Goal: Transaction & Acquisition: Purchase product/service

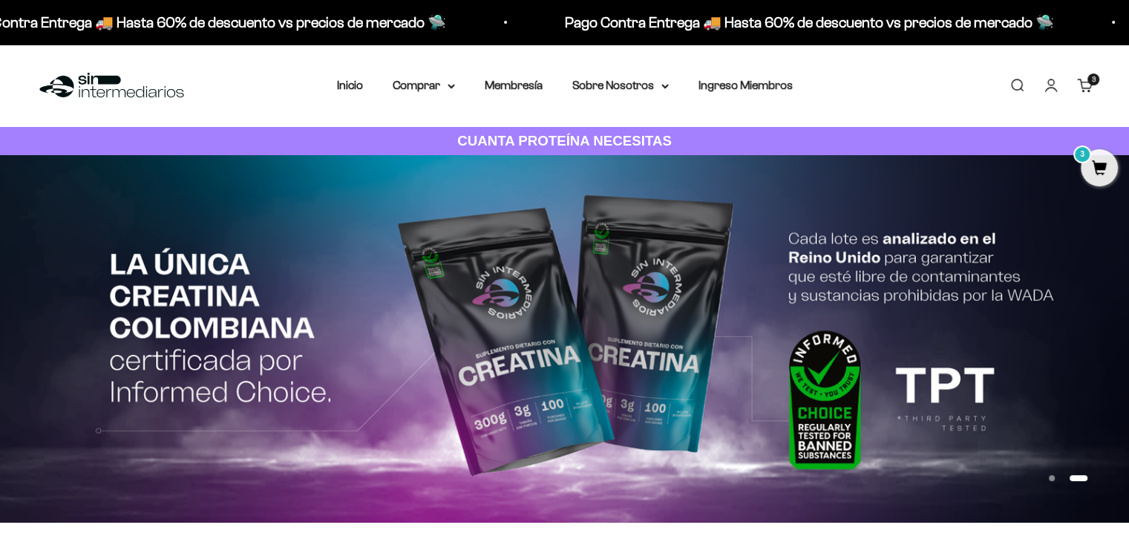
click at [1088, 83] on div "3 artículos 3" at bounding box center [1094, 80] width 12 height 12
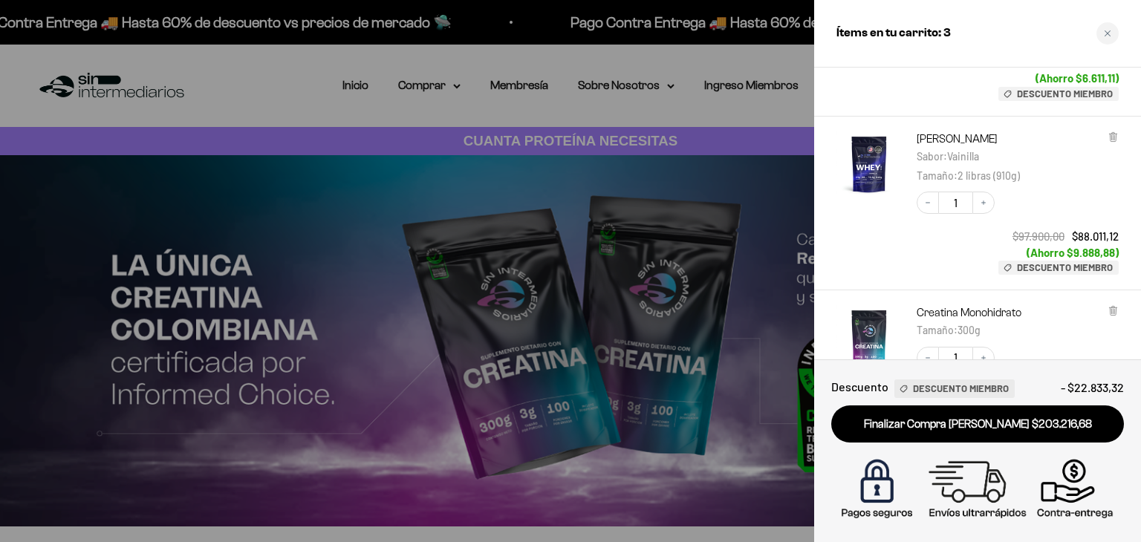
scroll to position [149, 0]
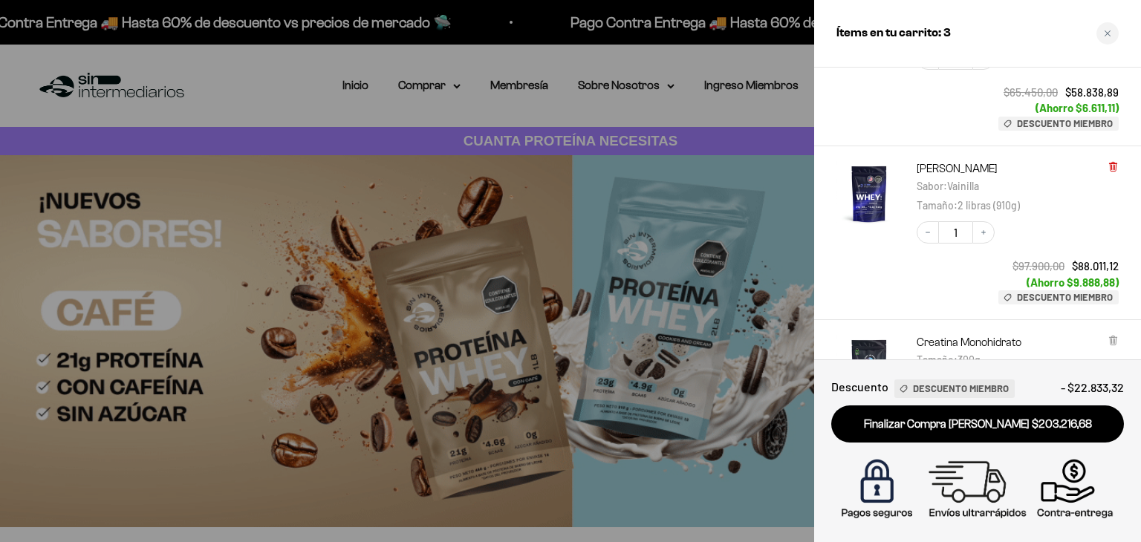
click at [1112, 165] on icon at bounding box center [1112, 166] width 6 height 7
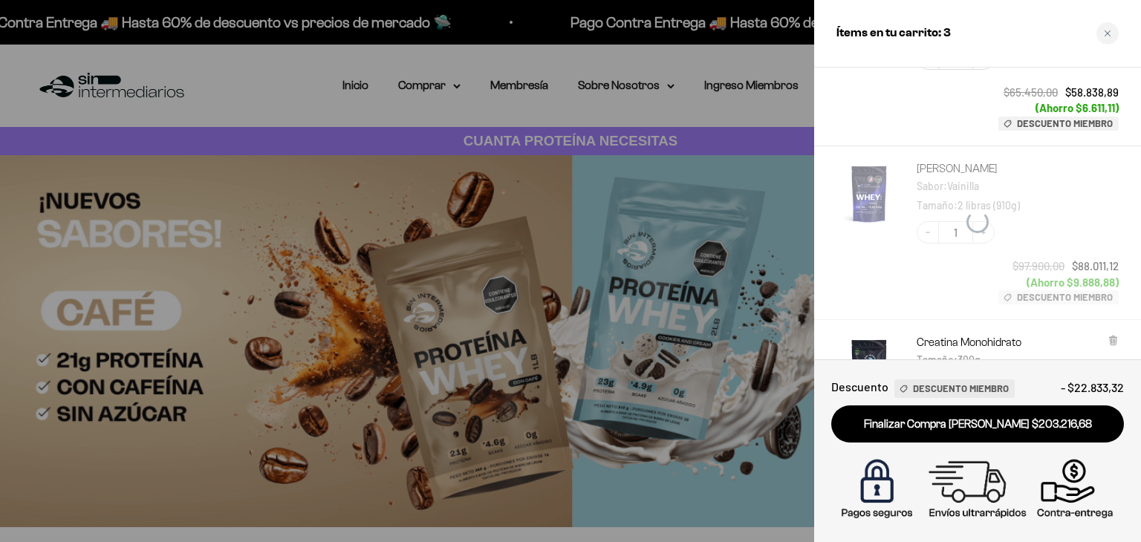
scroll to position [101, 0]
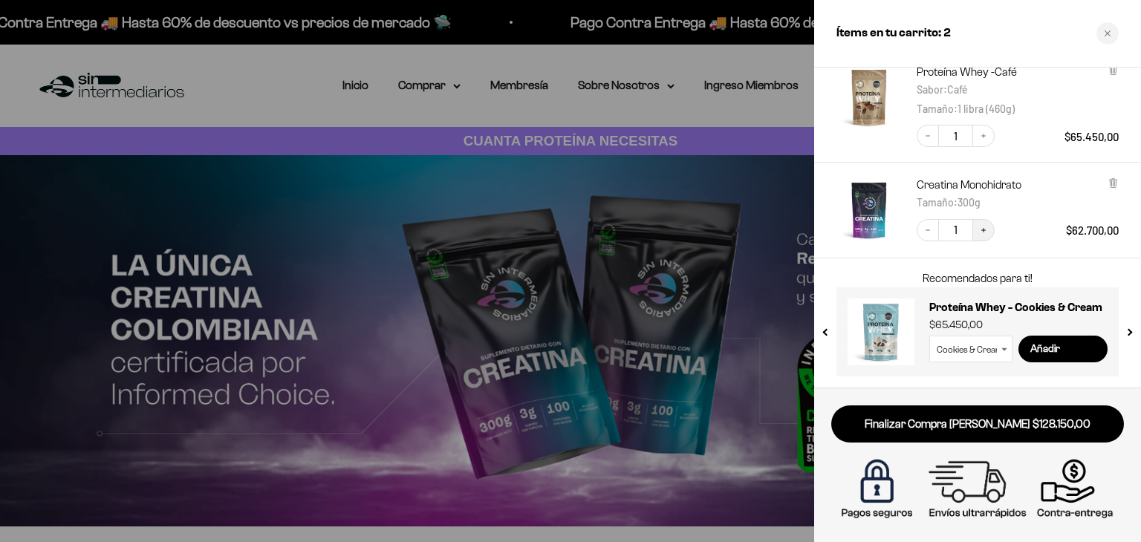
click at [979, 231] on icon "Increase quantity" at bounding box center [983, 230] width 9 height 9
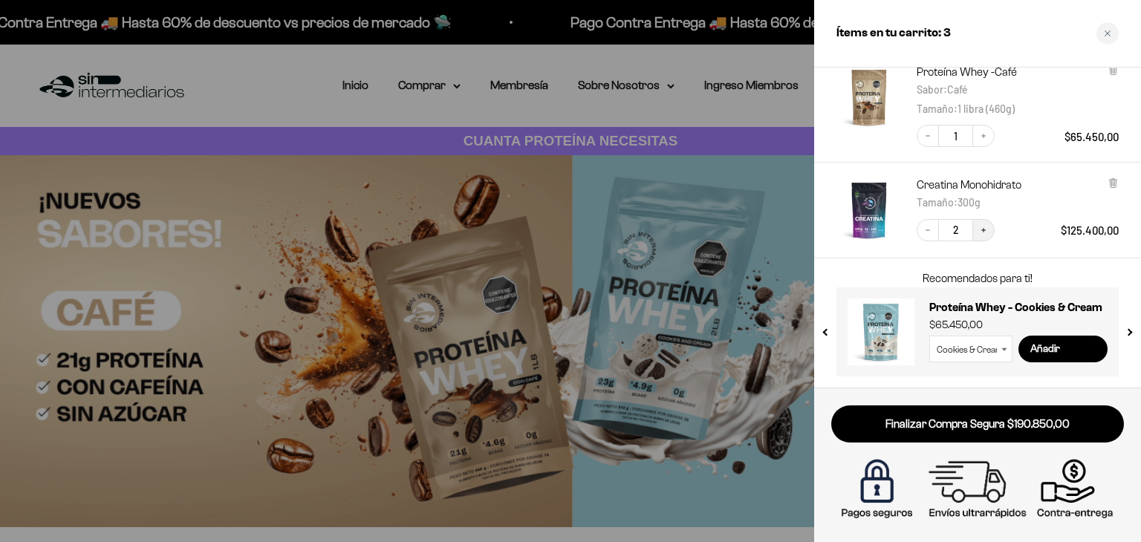
click at [986, 233] on icon "Increase quantity" at bounding box center [983, 230] width 9 height 9
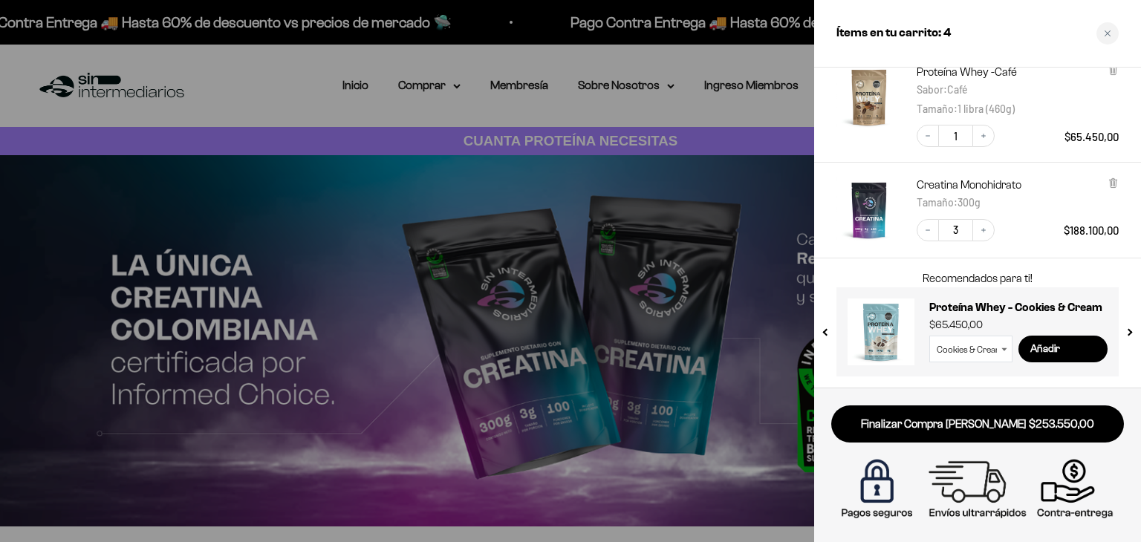
scroll to position [71, 0]
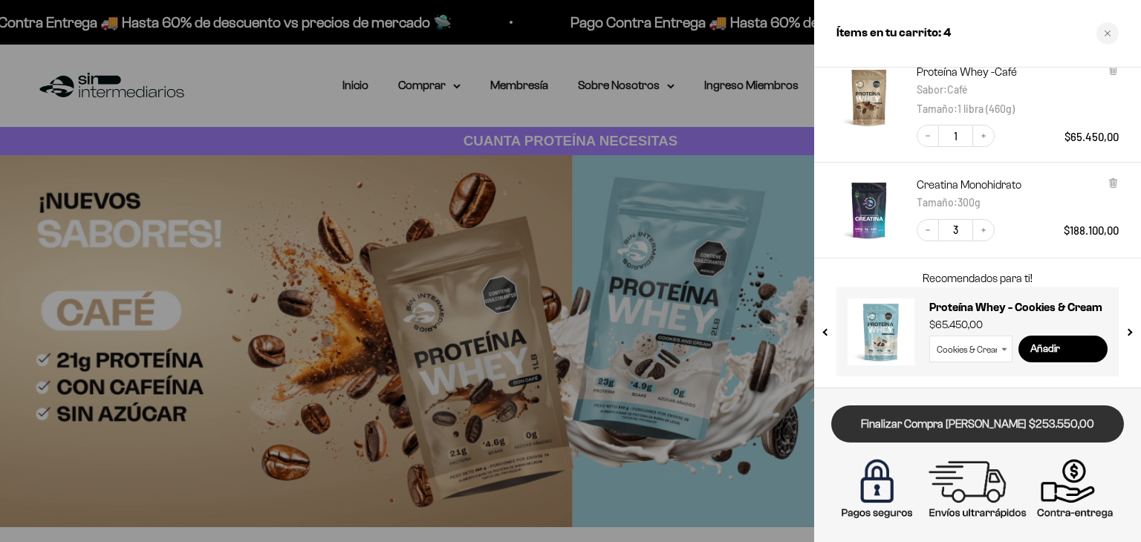
click at [944, 428] on link "Finalizar Compra [PERSON_NAME] $253.550,00" at bounding box center [977, 424] width 293 height 38
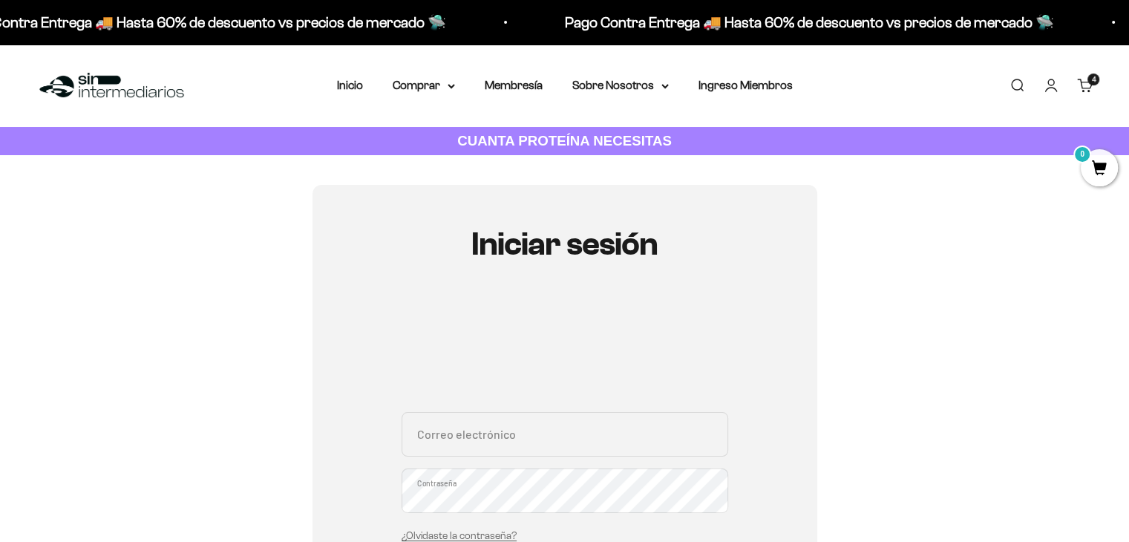
scroll to position [297, 0]
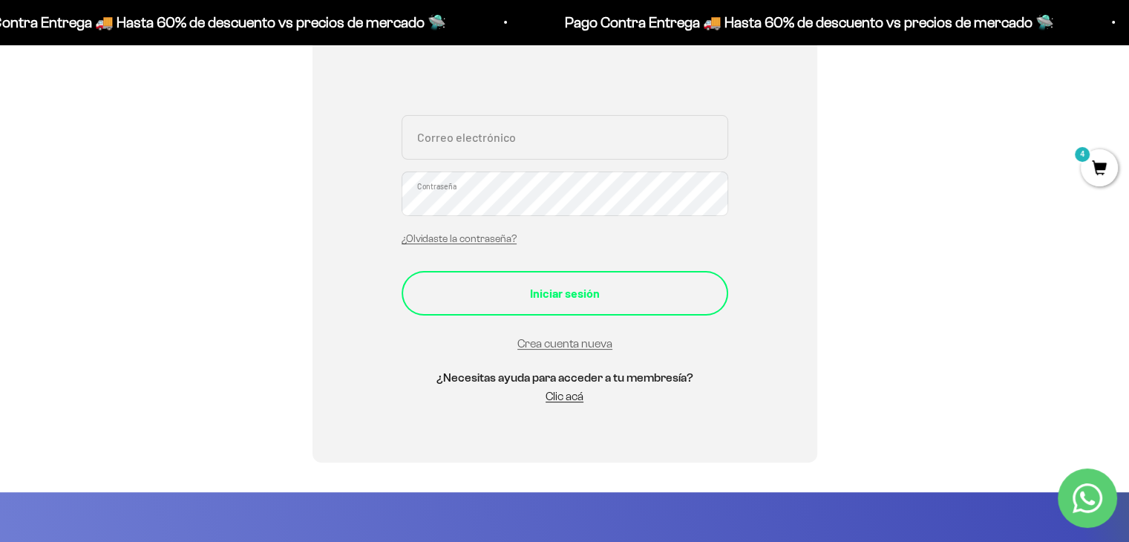
type input "[EMAIL_ADDRESS][DOMAIN_NAME]"
click at [589, 289] on div "Iniciar sesión" at bounding box center [564, 293] width 267 height 19
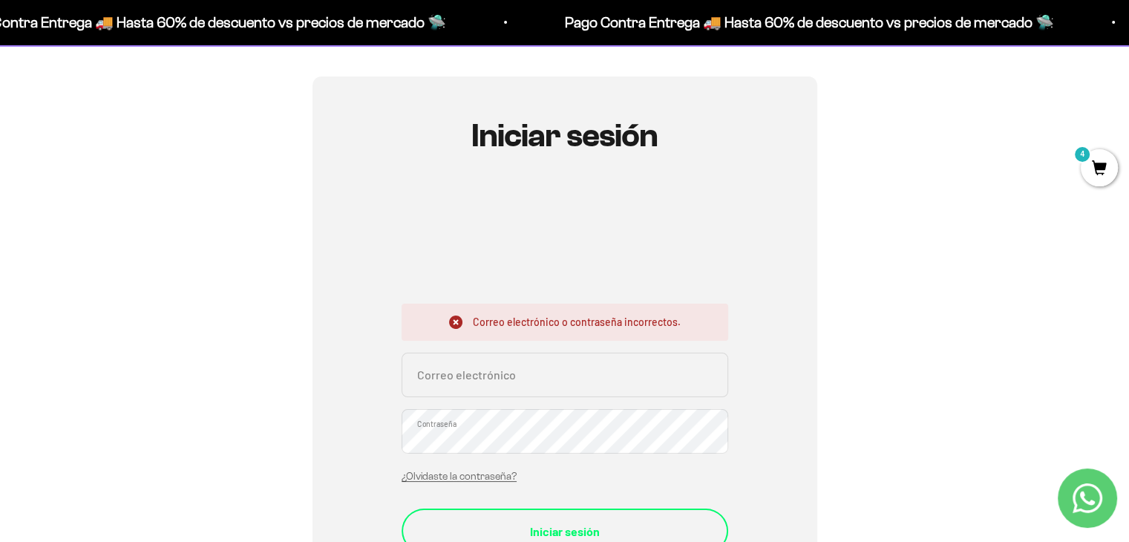
scroll to position [74, 0]
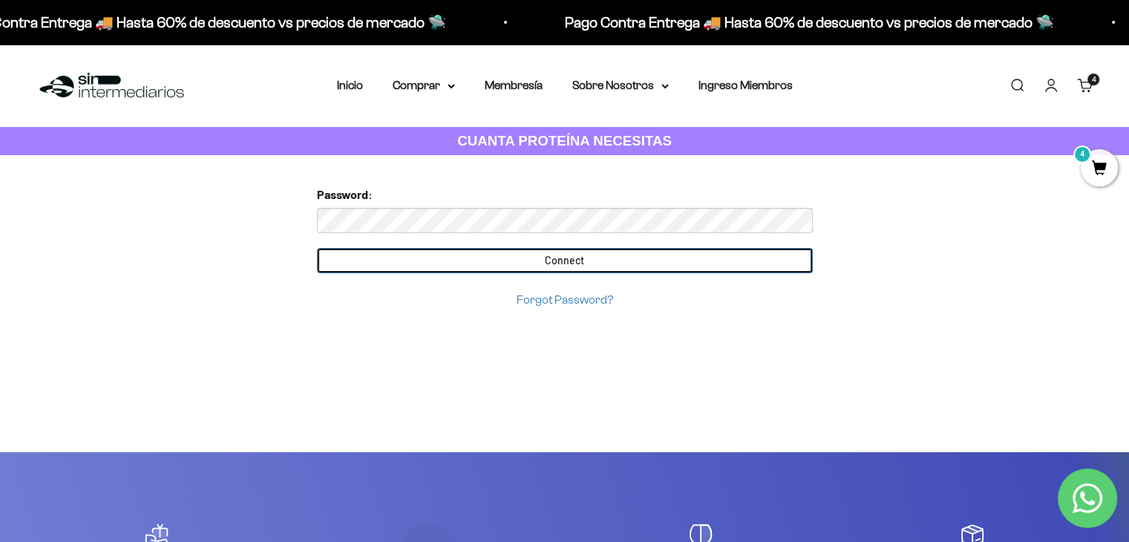
click at [574, 262] on input "Connect" at bounding box center [565, 260] width 496 height 25
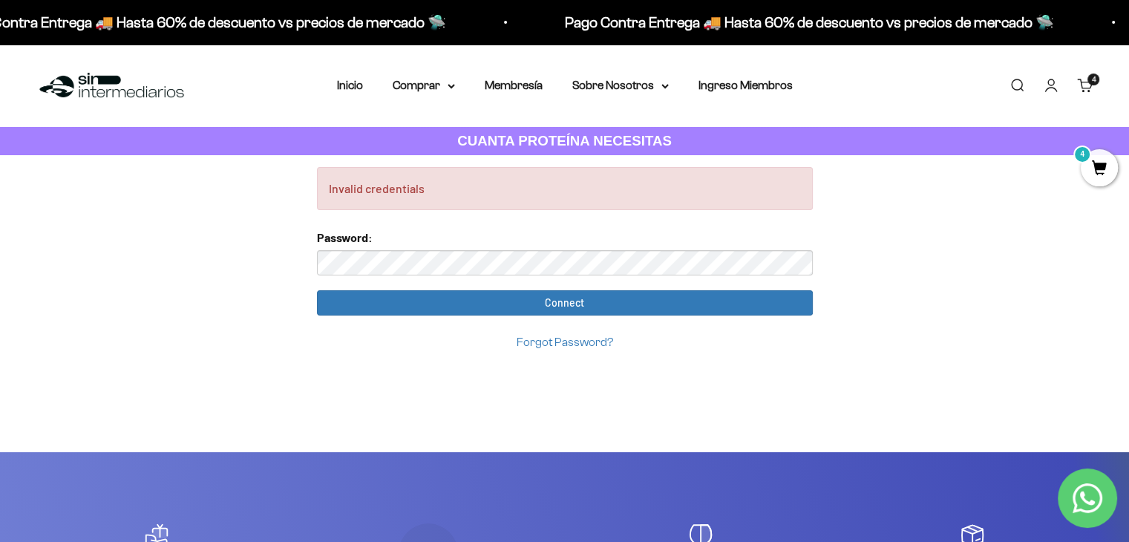
click at [1054, 90] on link "Iniciar sesión" at bounding box center [1051, 85] width 16 height 16
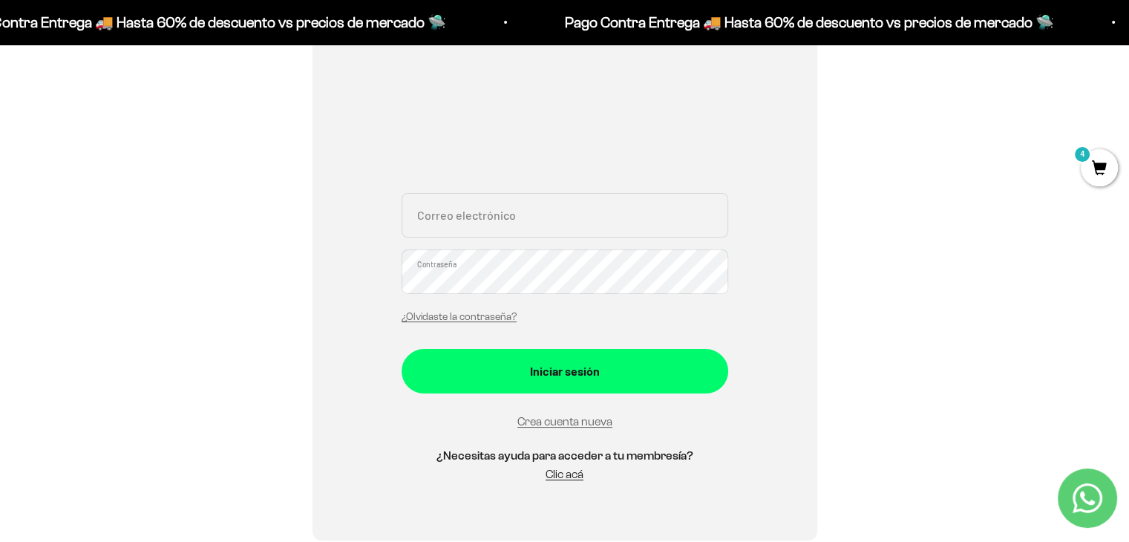
scroll to position [223, 0]
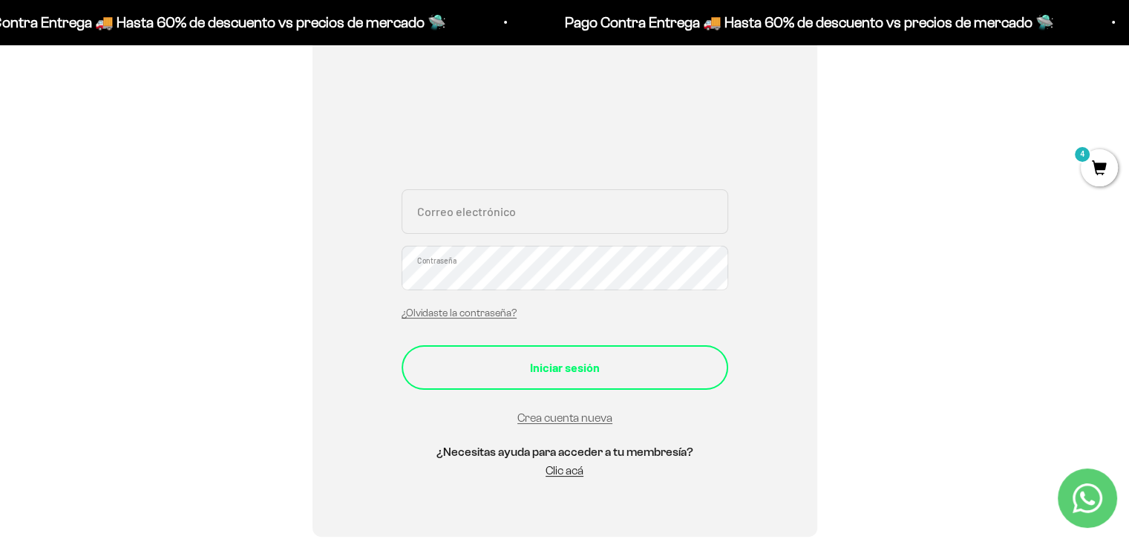
type input "[EMAIL_ADDRESS][DOMAIN_NAME]"
click at [616, 366] on div "Iniciar sesión" at bounding box center [564, 367] width 267 height 19
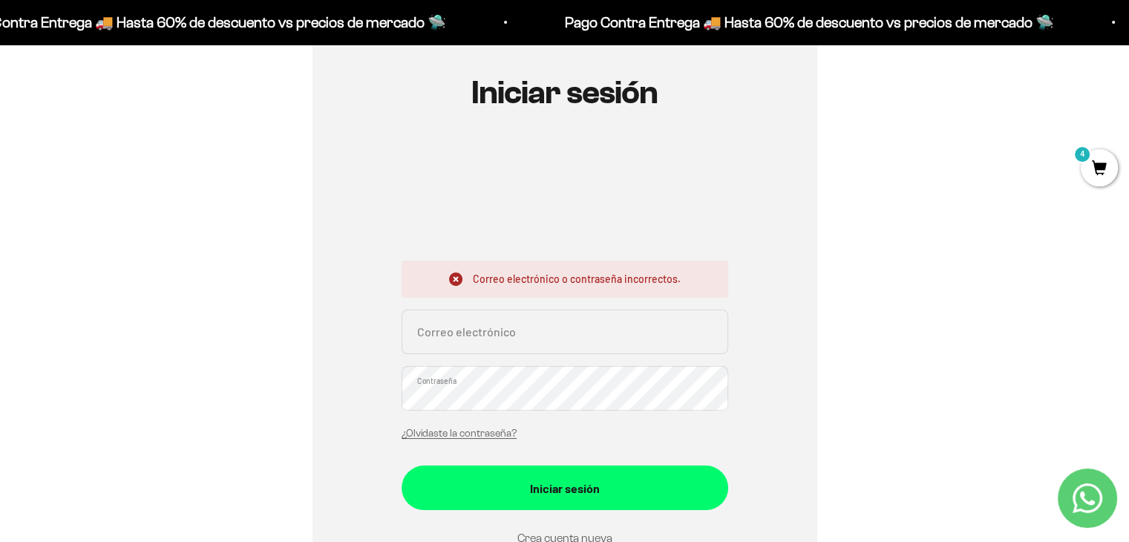
scroll to position [149, 0]
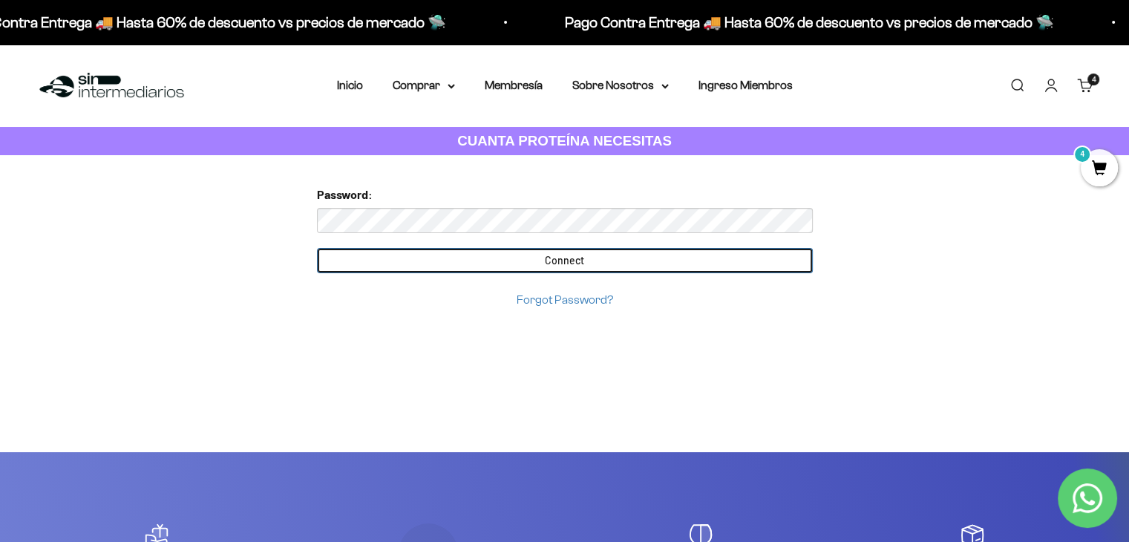
click at [672, 264] on input "Connect" at bounding box center [565, 260] width 496 height 25
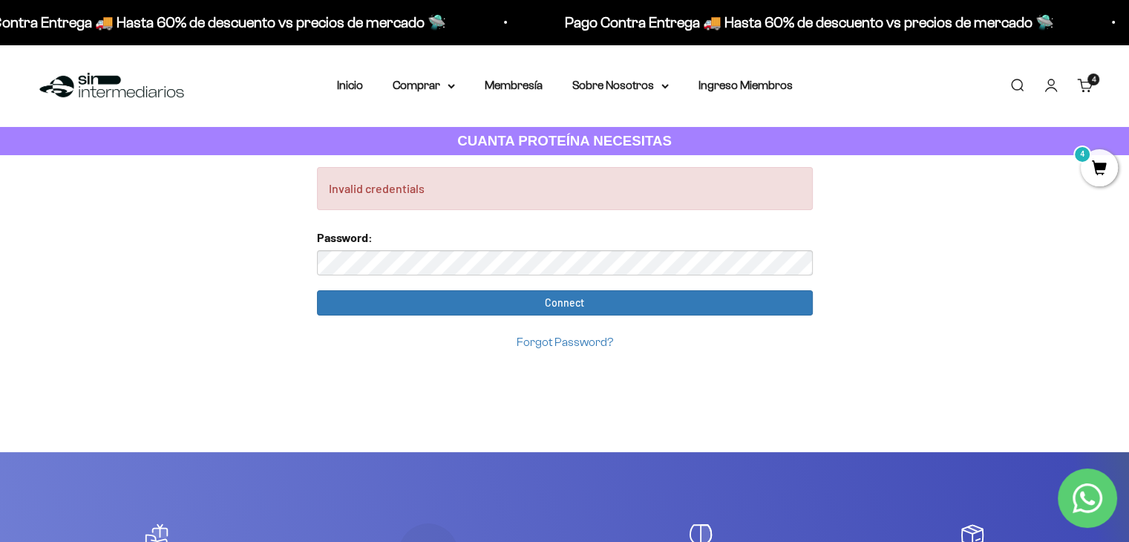
click at [1049, 84] on link "Iniciar sesión" at bounding box center [1051, 85] width 16 height 16
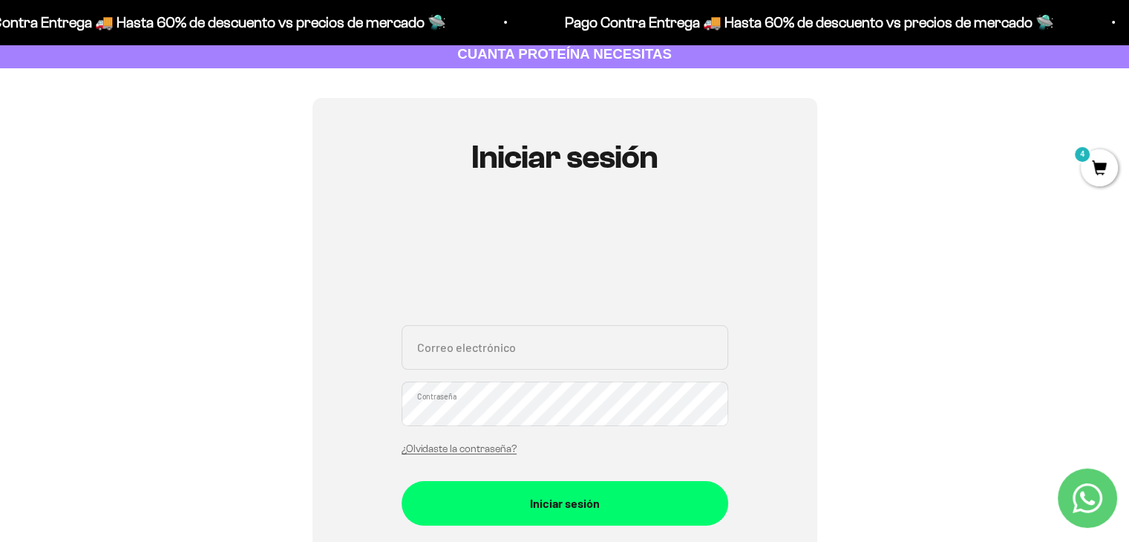
scroll to position [149, 0]
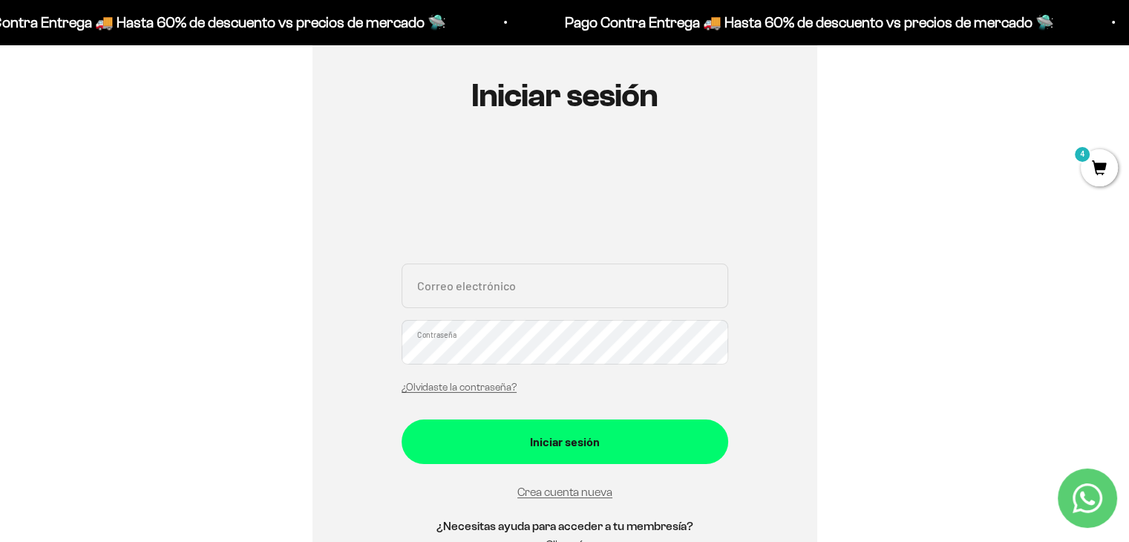
type input "[EMAIL_ADDRESS][DOMAIN_NAME]"
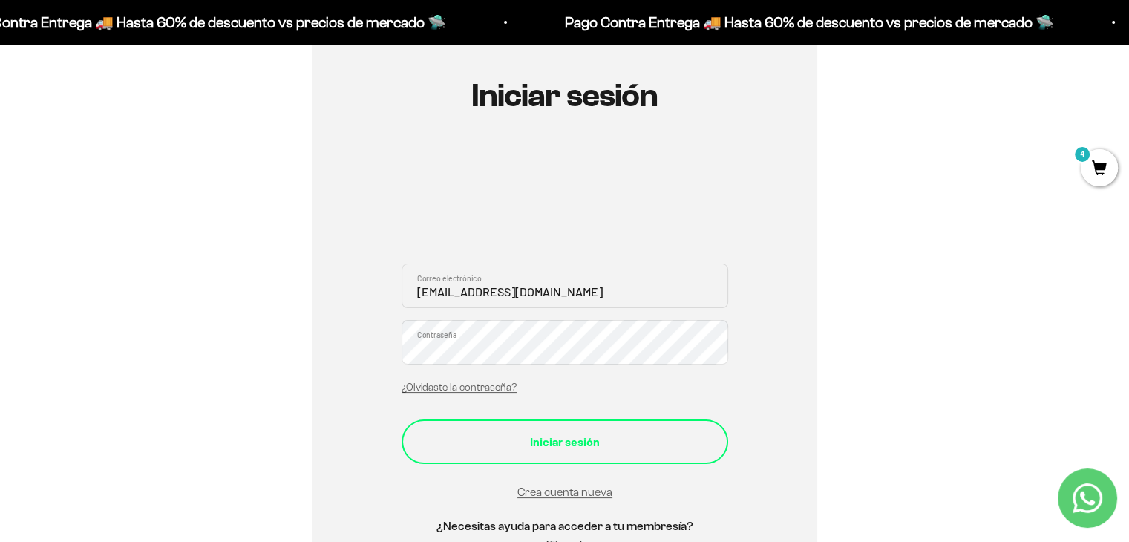
click at [420, 437] on button "Iniciar sesión" at bounding box center [565, 442] width 327 height 45
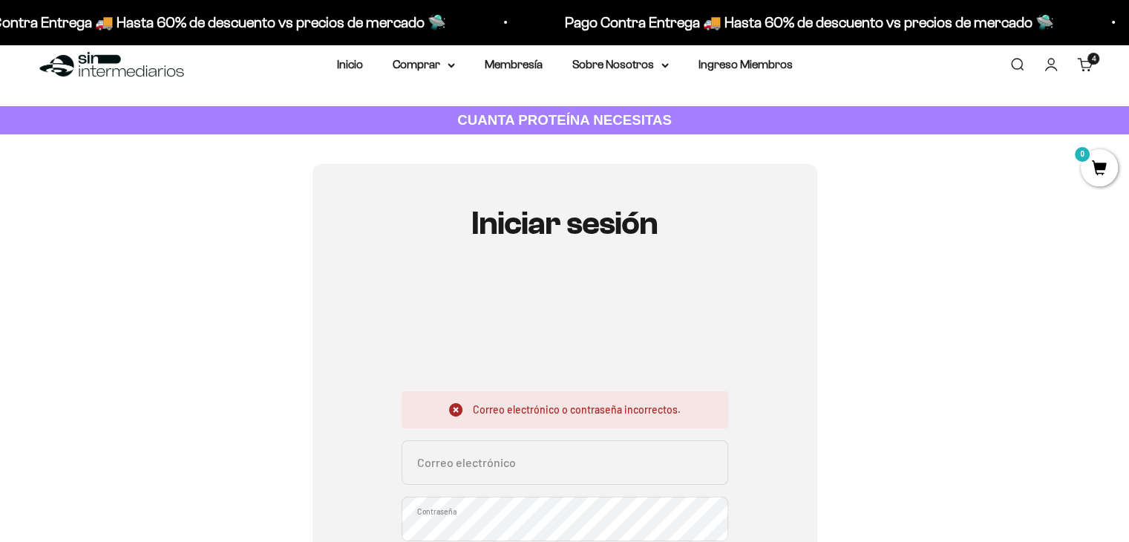
scroll to position [149, 0]
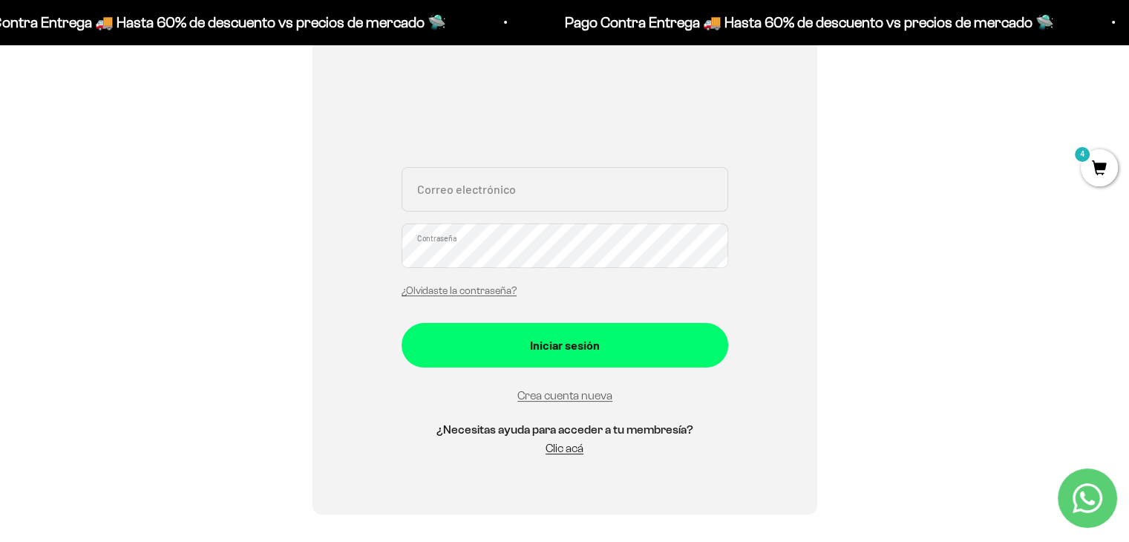
scroll to position [223, 0]
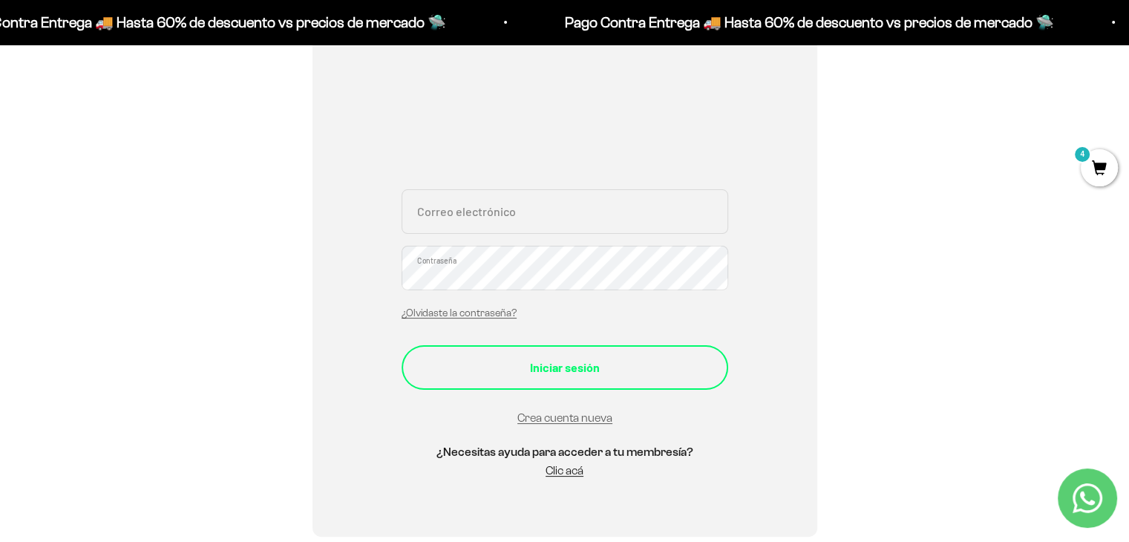
type input "[EMAIL_ADDRESS][DOMAIN_NAME]"
click at [607, 379] on button "Iniciar sesión" at bounding box center [565, 367] width 327 height 45
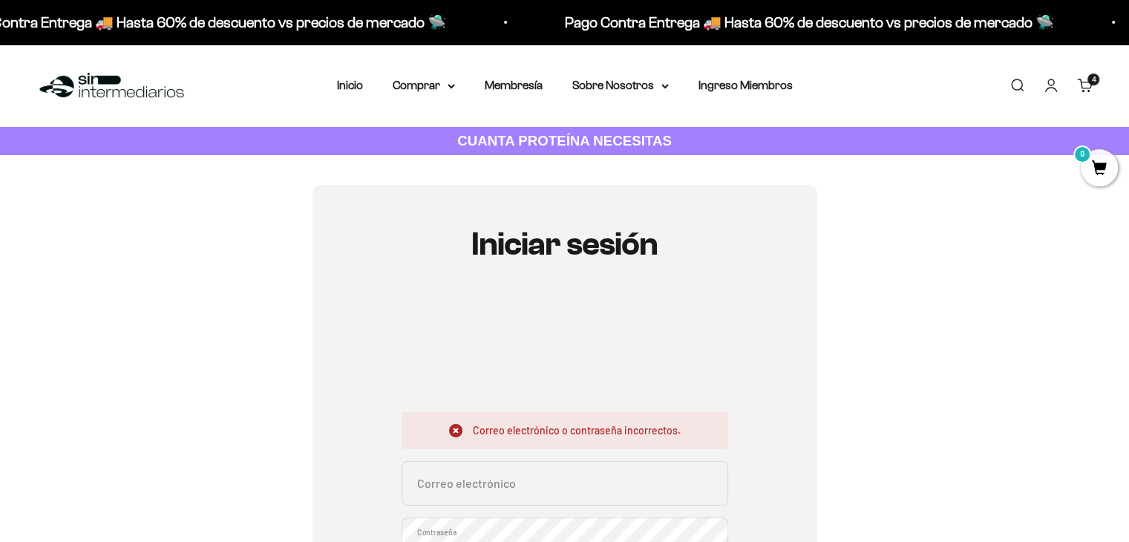
scroll to position [223, 0]
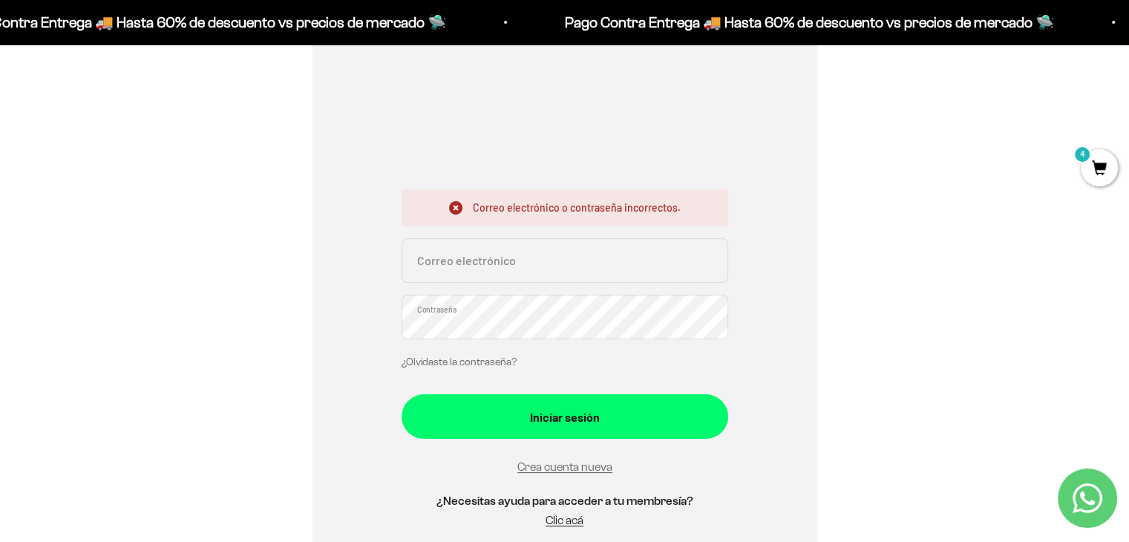
type input "yulithza26@gmail.com"
click at [440, 362] on link "¿Olvidaste la contraseña?" at bounding box center [459, 361] width 115 height 11
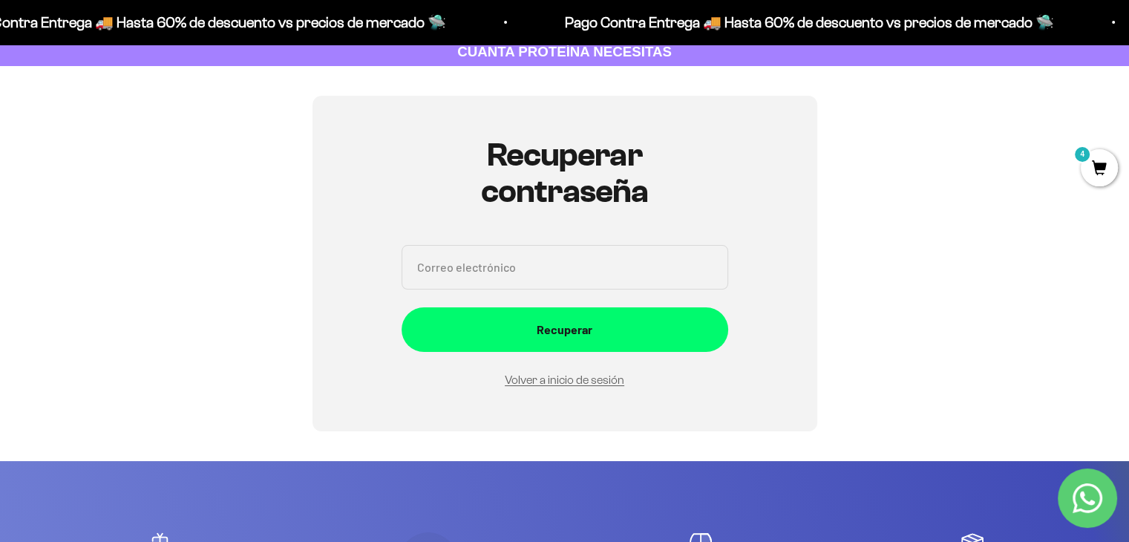
scroll to position [0, 0]
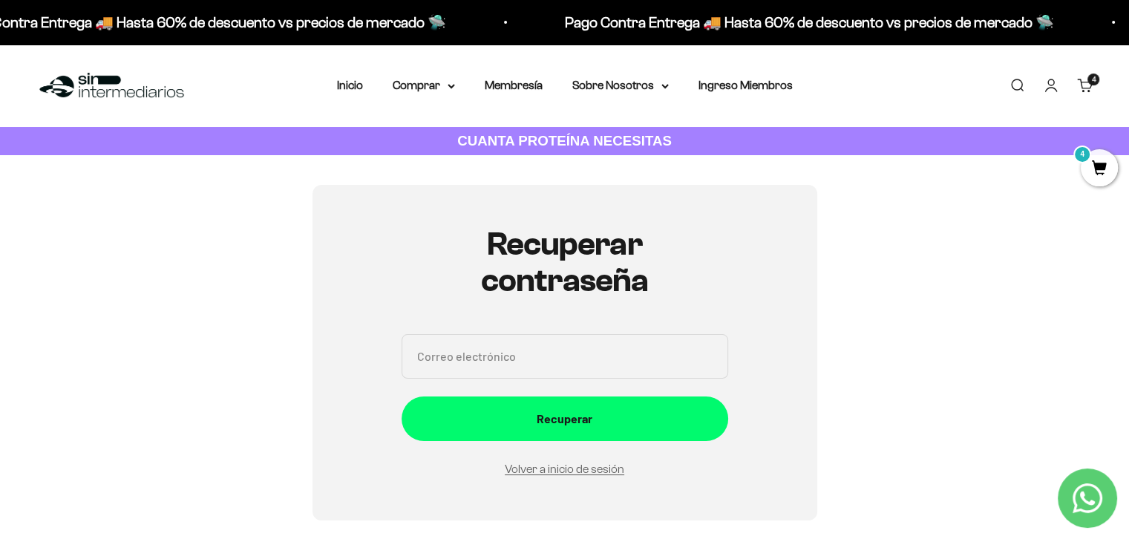
click at [535, 363] on input "Correo electrónico" at bounding box center [565, 356] width 327 height 45
type input "yulithza26@gmail.com"
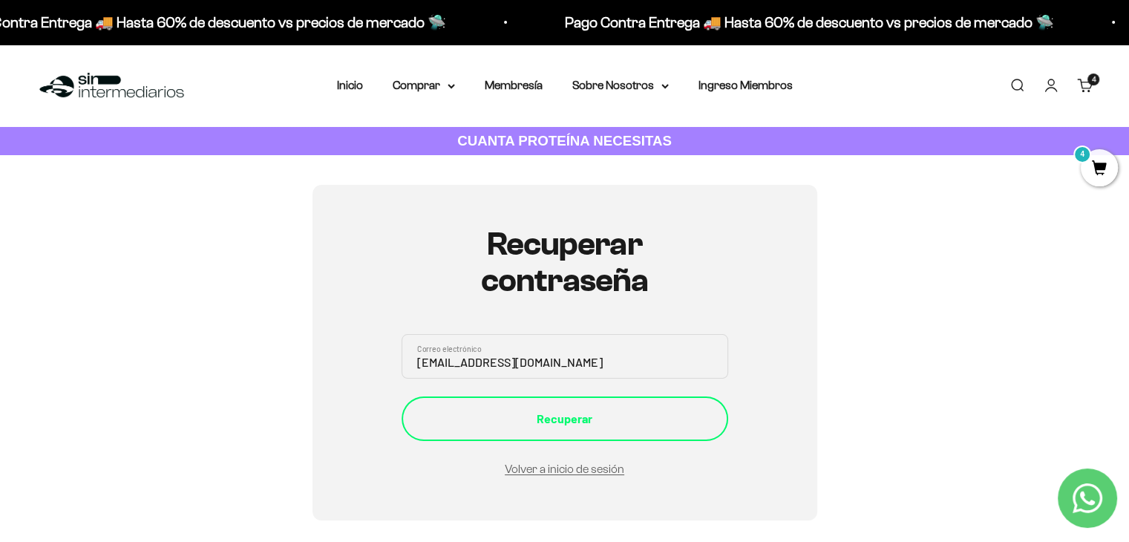
click at [600, 416] on div "Recuperar" at bounding box center [564, 418] width 267 height 19
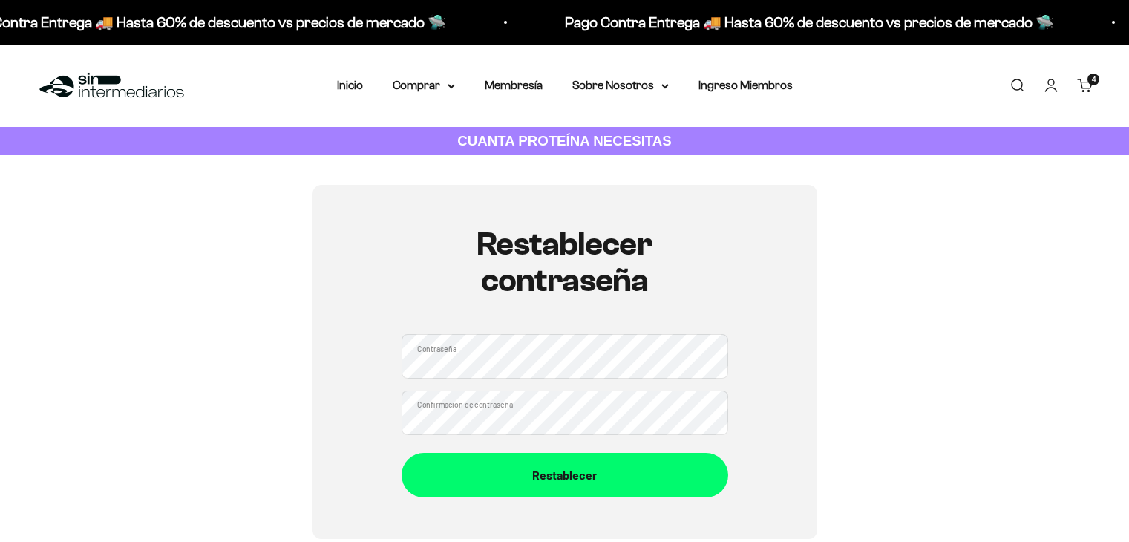
scroll to position [74, 0]
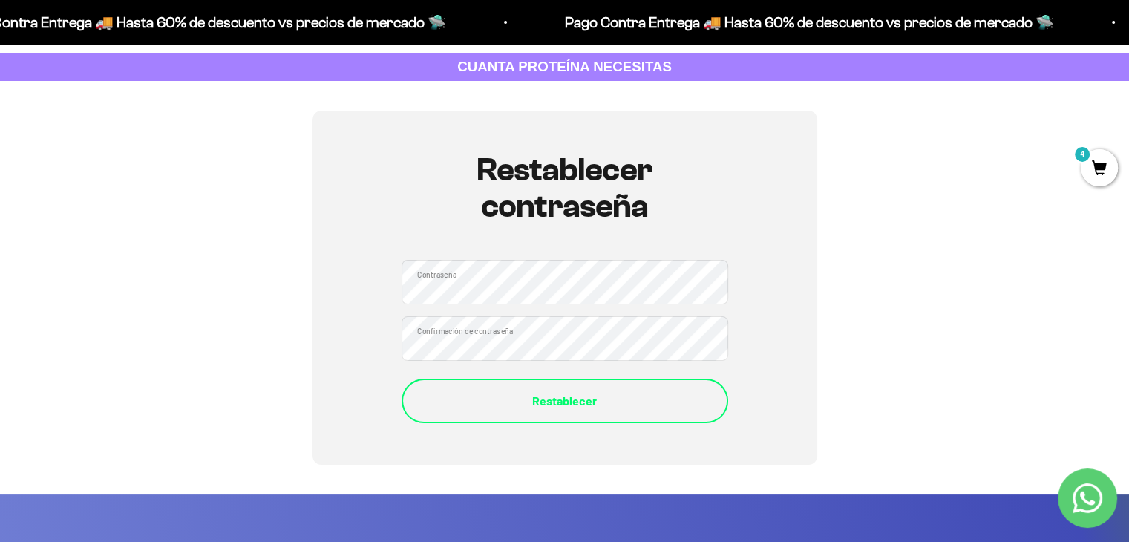
click at [433, 400] on div "Restablecer" at bounding box center [564, 400] width 267 height 19
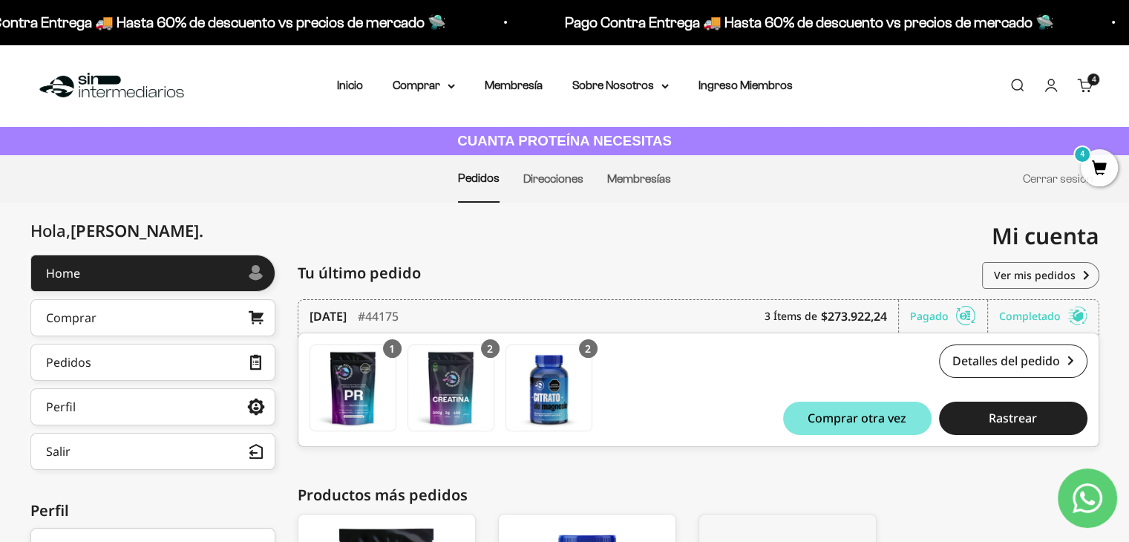
click at [1094, 169] on span "4" at bounding box center [1099, 167] width 37 height 37
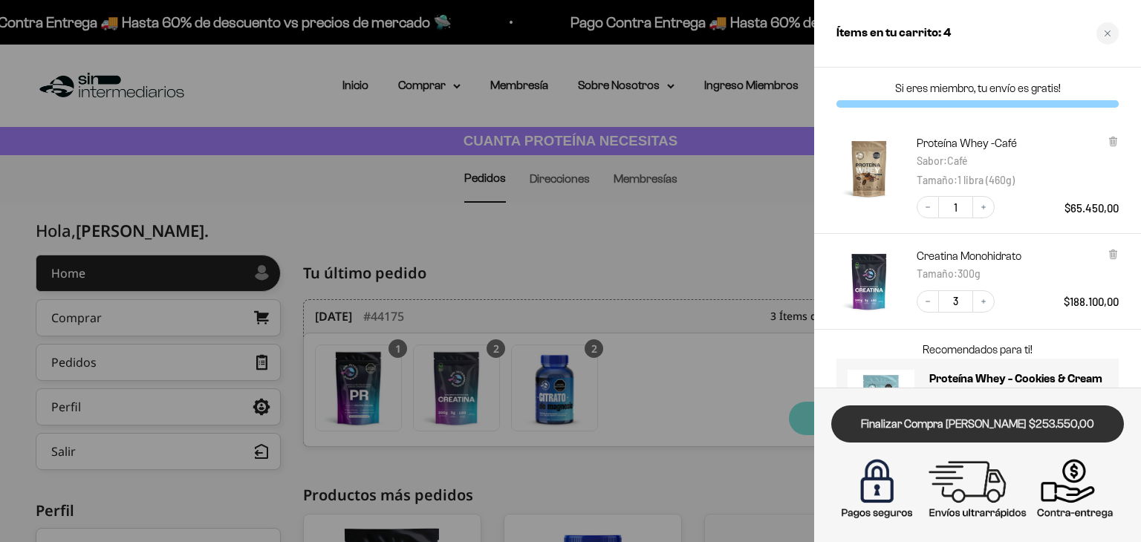
click at [1008, 425] on link "Finalizar Compra Segura $253.550,00" at bounding box center [977, 424] width 293 height 38
